Goal: Task Accomplishment & Management: Use online tool/utility

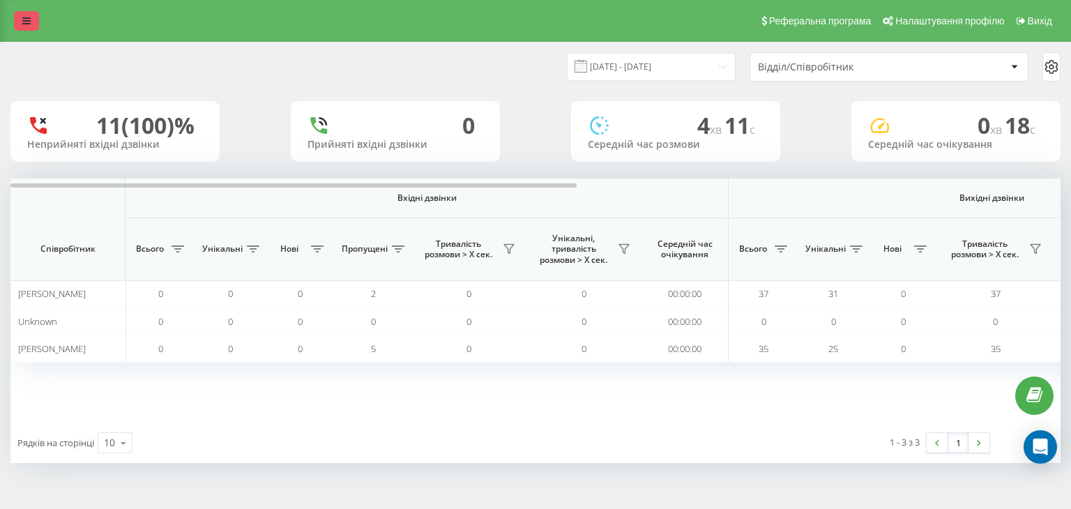
click at [30, 20] on icon at bounding box center [26, 21] width 8 height 10
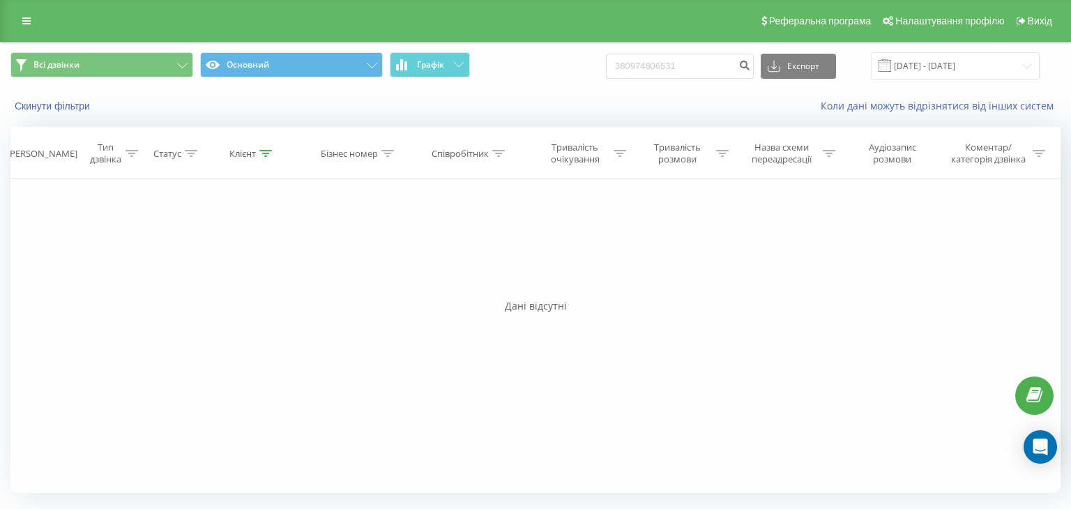
click at [30, 24] on icon at bounding box center [26, 21] width 8 height 10
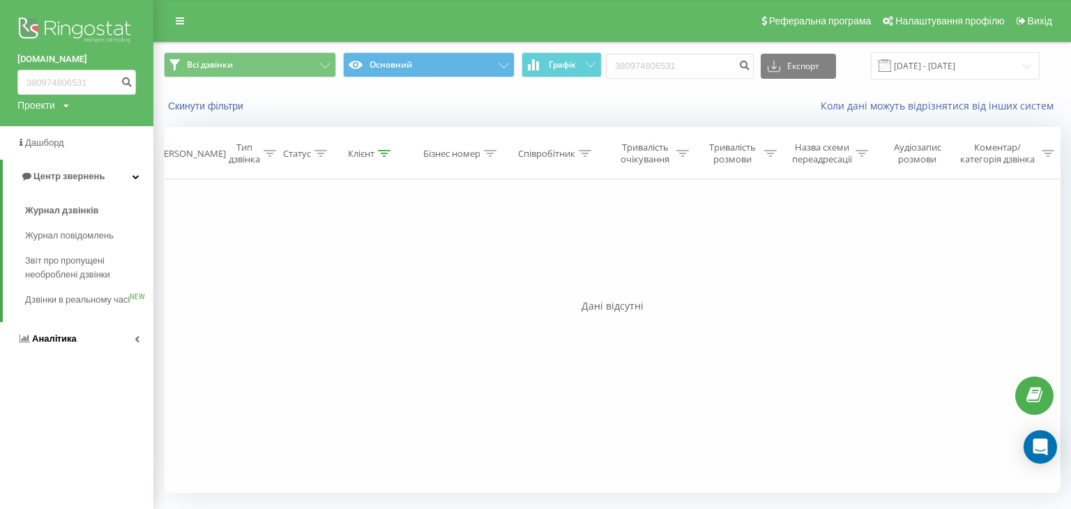
click at [68, 344] on span "Аналiтика" at bounding box center [54, 338] width 45 height 10
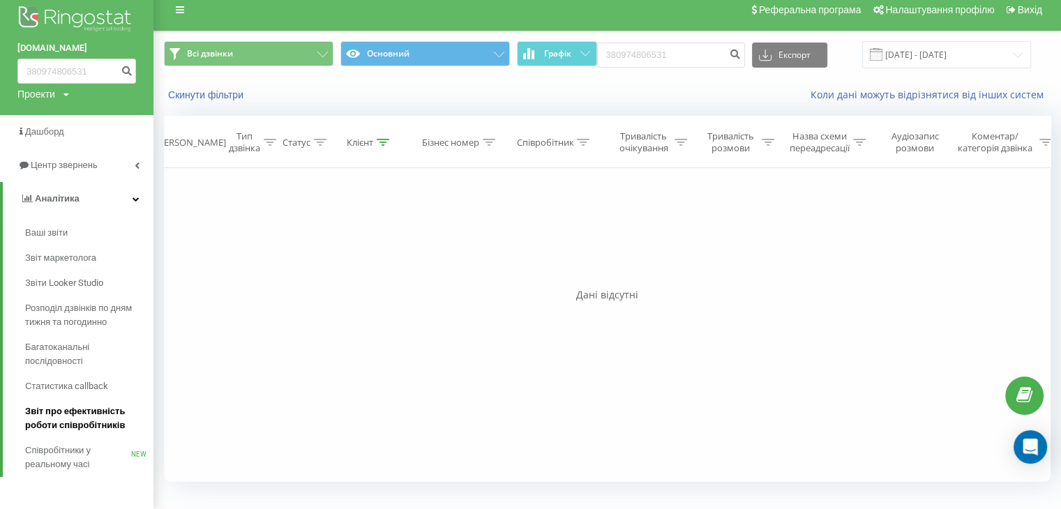
scroll to position [14, 0]
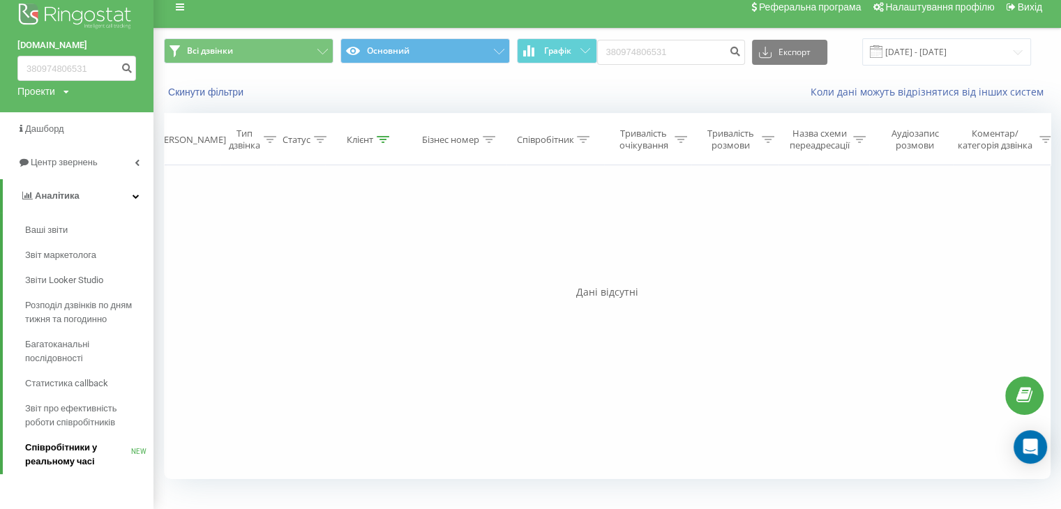
click at [52, 446] on span "Співробітники у реальному часі" at bounding box center [78, 455] width 106 height 28
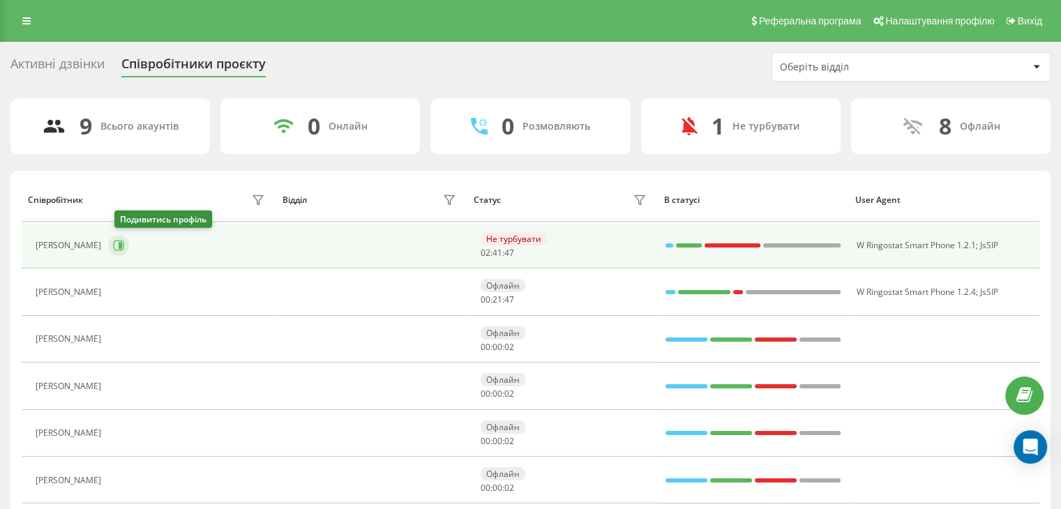
click at [118, 245] on button at bounding box center [118, 245] width 21 height 21
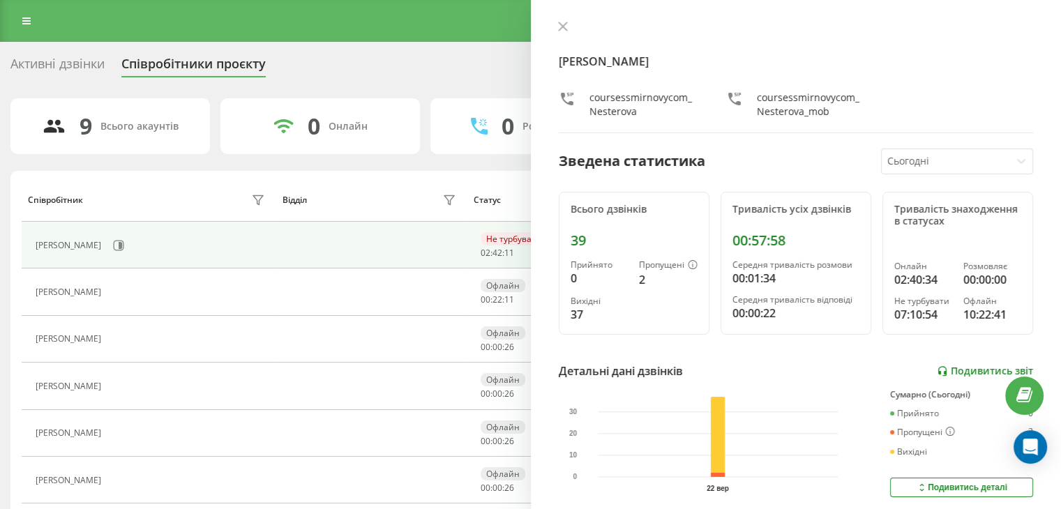
click at [981, 371] on link "Подивитись звіт" at bounding box center [984, 371] width 96 height 12
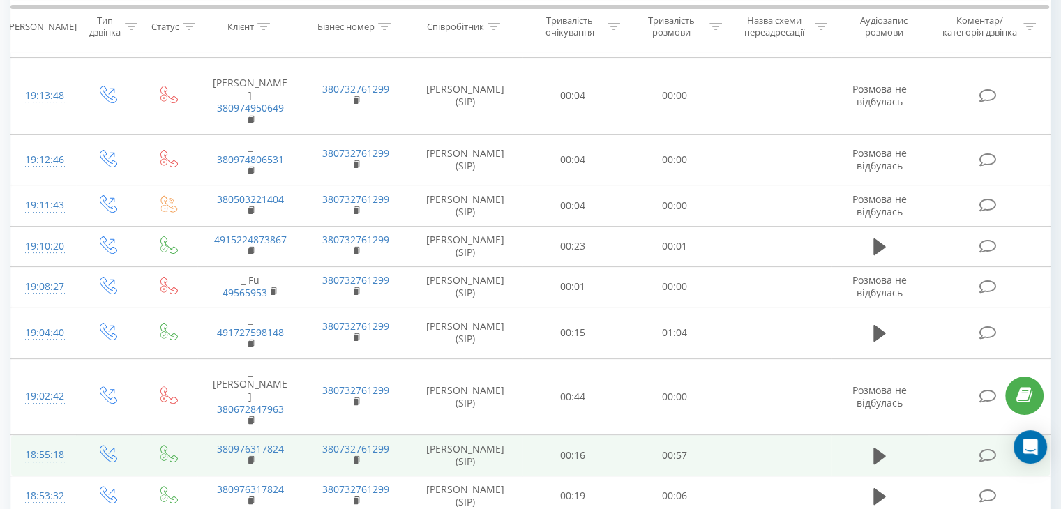
scroll to position [418, 0]
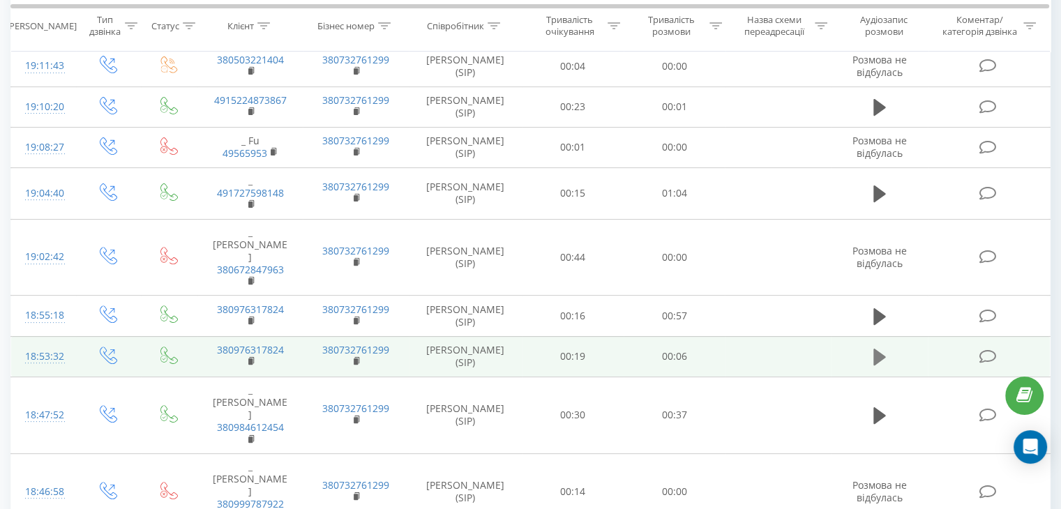
click at [875, 349] on icon at bounding box center [879, 357] width 13 height 17
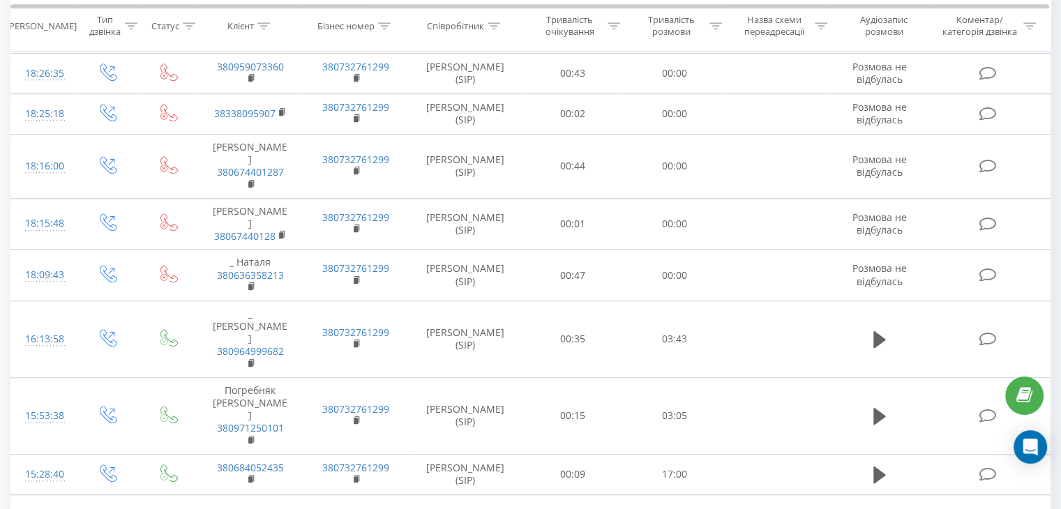
scroll to position [1026, 0]
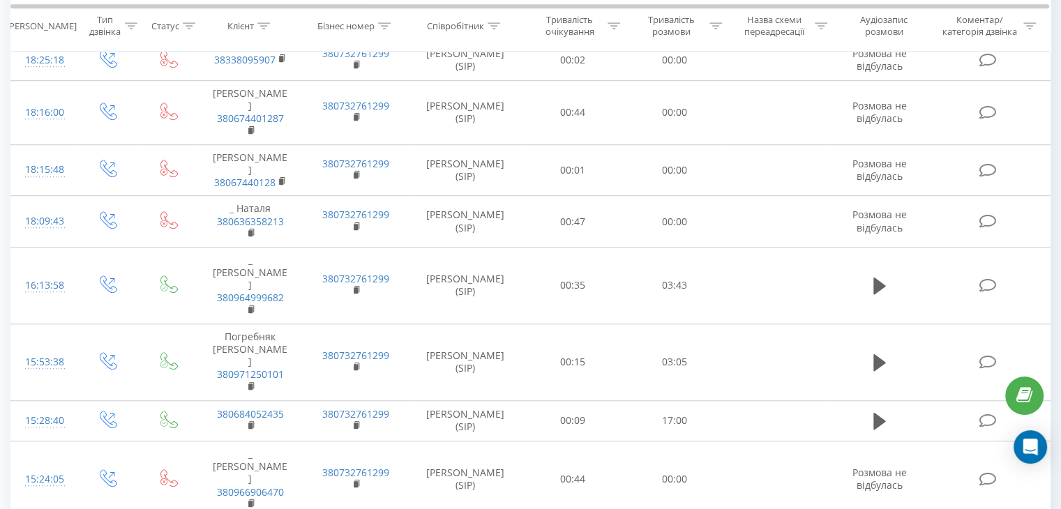
drag, startPoint x: 965, startPoint y: 487, endPoint x: 925, endPoint y: 466, distance: 45.5
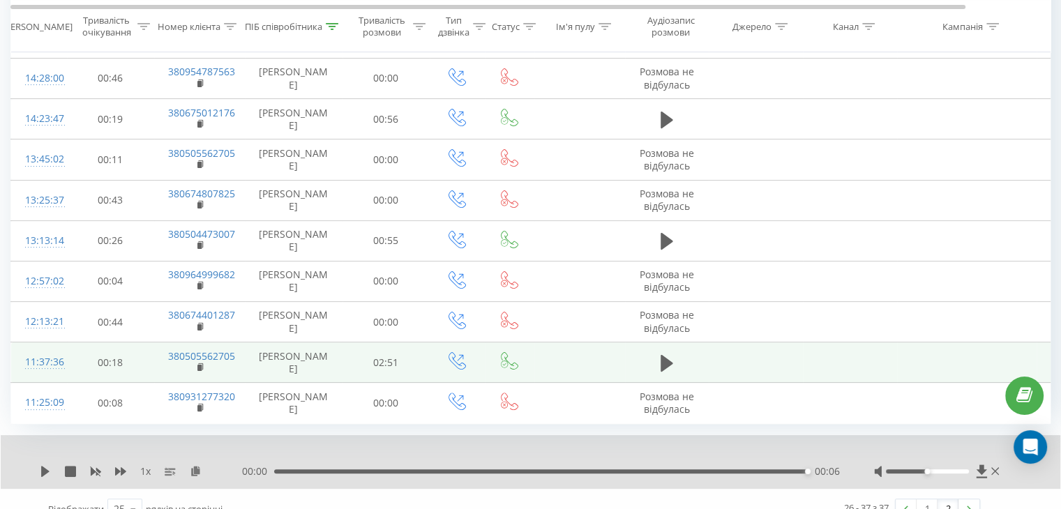
scroll to position [290, 0]
